Goal: Task Accomplishment & Management: Manage account settings

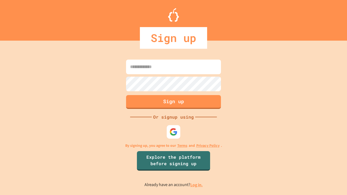
click at [197, 185] on link "Log in." at bounding box center [196, 185] width 12 height 6
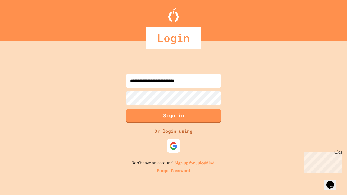
type input "**********"
